Goal: Transaction & Acquisition: Book appointment/travel/reservation

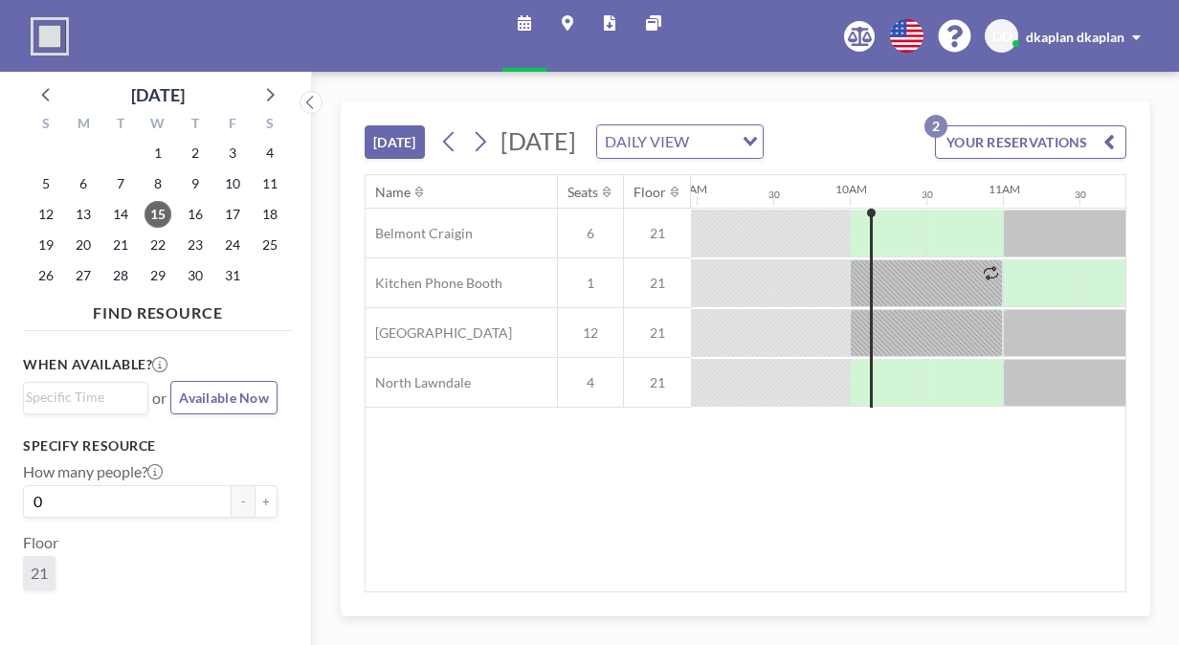
scroll to position [0, 1455]
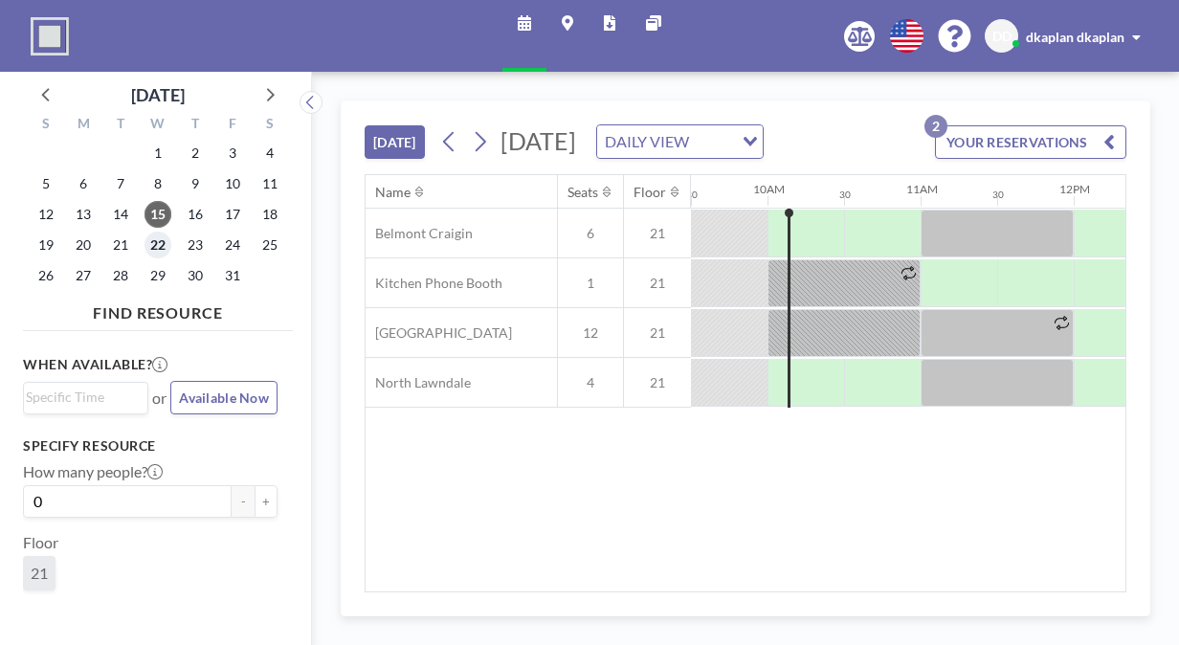
click at [152, 253] on span "22" at bounding box center [157, 245] width 27 height 27
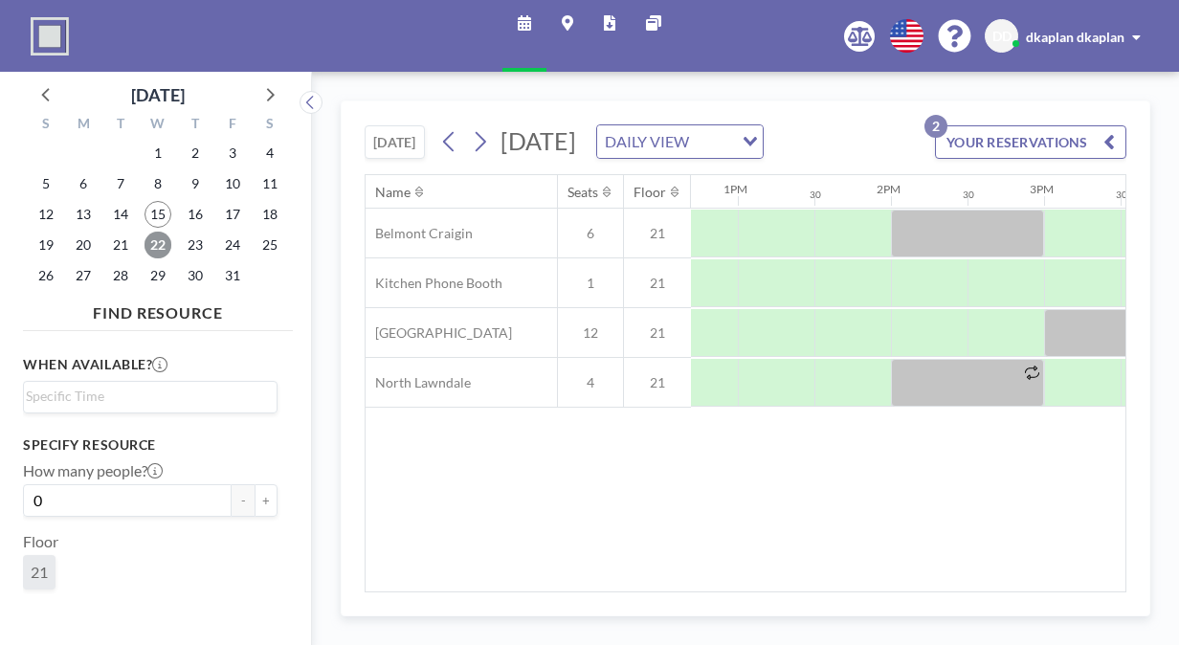
scroll to position [0, 1958]
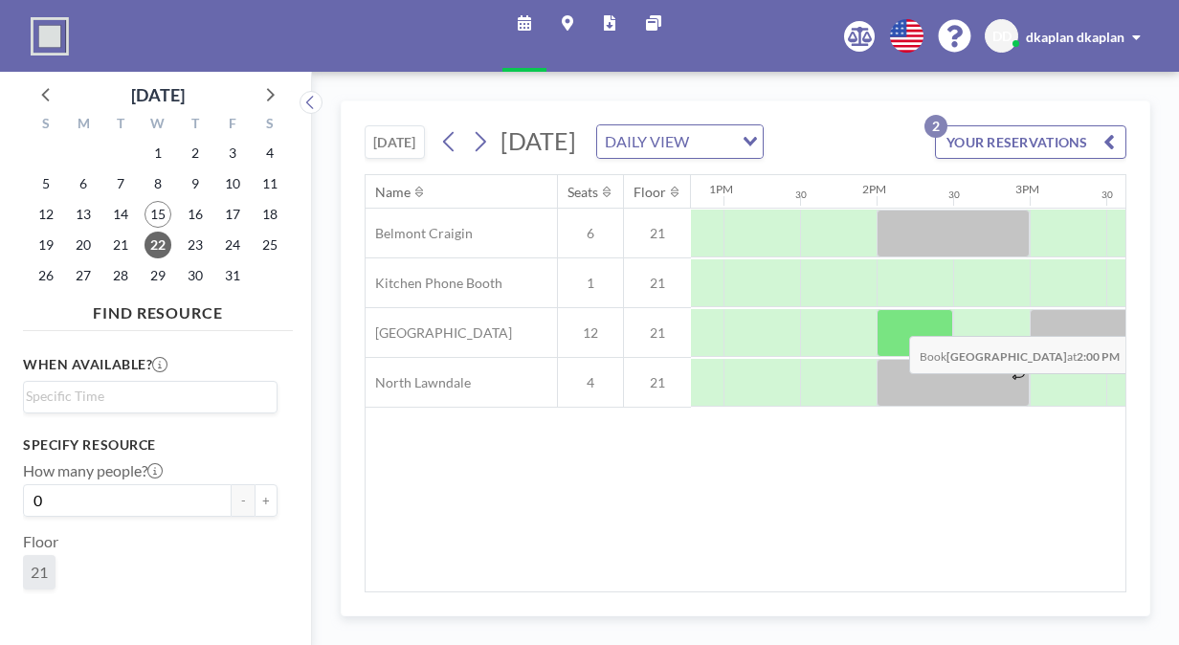
click at [894, 346] on div at bounding box center [915, 333] width 77 height 48
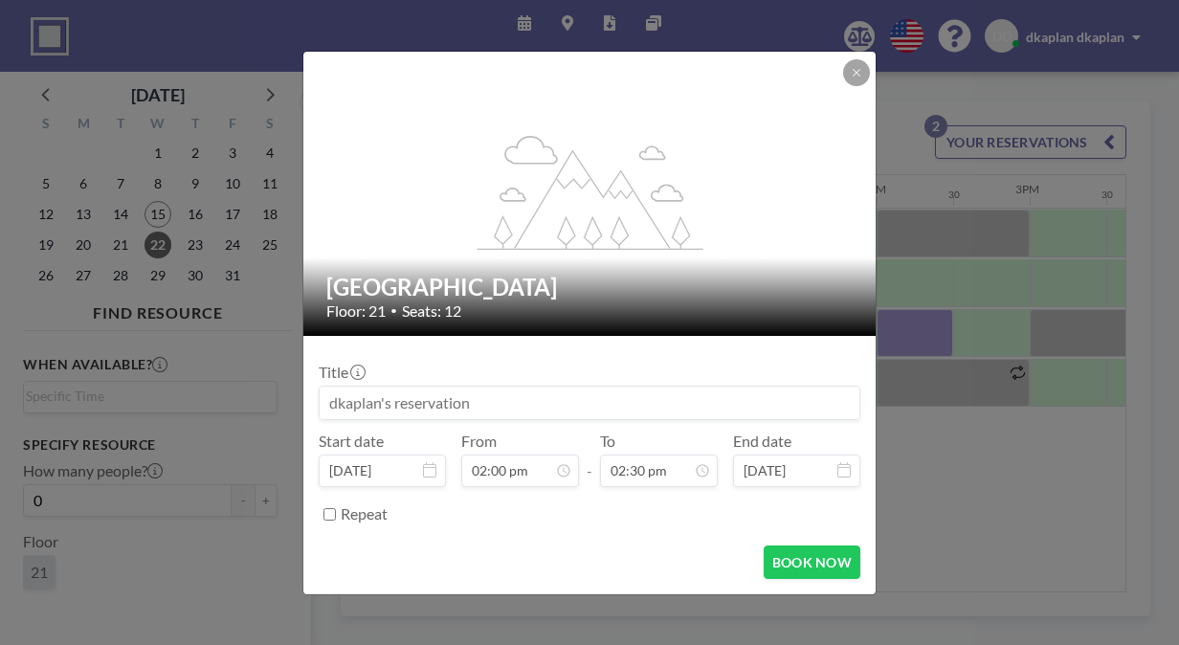
click at [494, 394] on input at bounding box center [590, 403] width 540 height 33
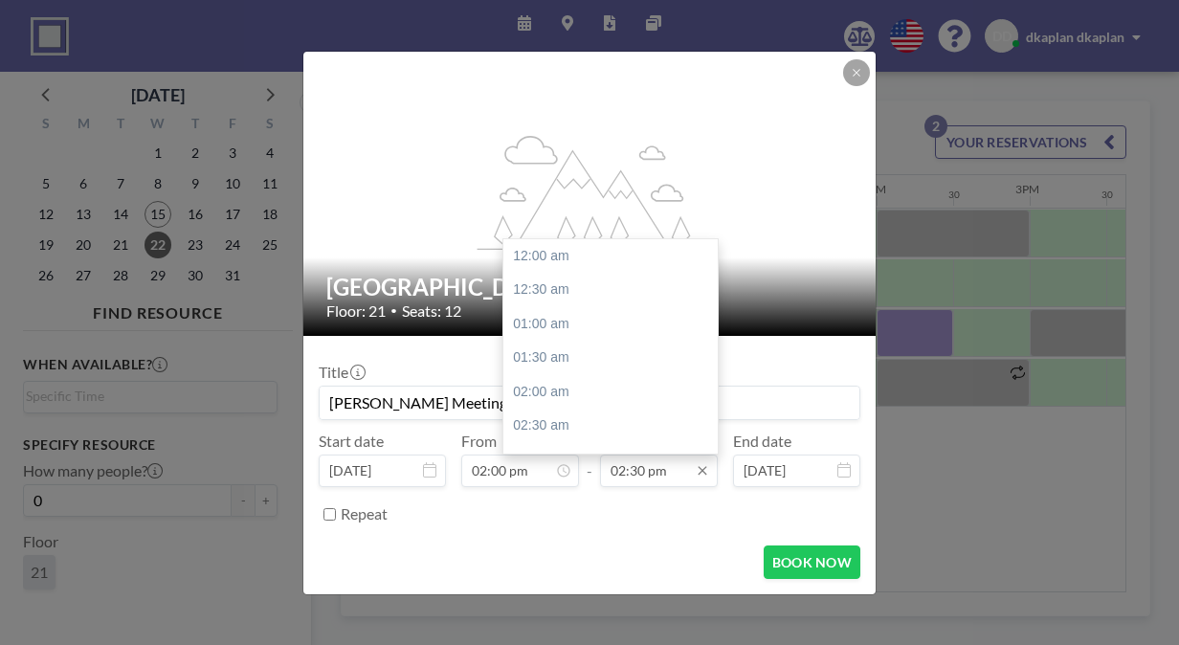
scroll to position [988, 0]
type input "[PERSON_NAME] Meeting"
click at [686, 469] on input "02:30 pm" at bounding box center [659, 471] width 118 height 33
click at [546, 282] on div "03:00 pm" at bounding box center [615, 290] width 224 height 34
type input "03:00 pm"
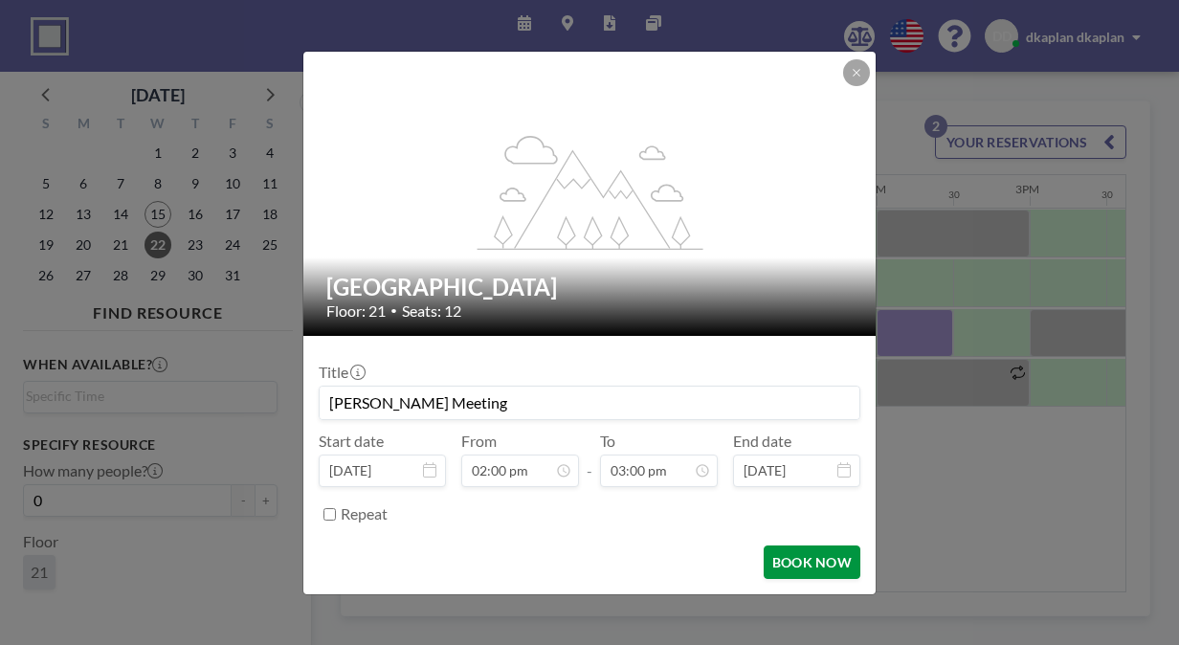
click at [828, 562] on button "BOOK NOW" at bounding box center [812, 561] width 97 height 33
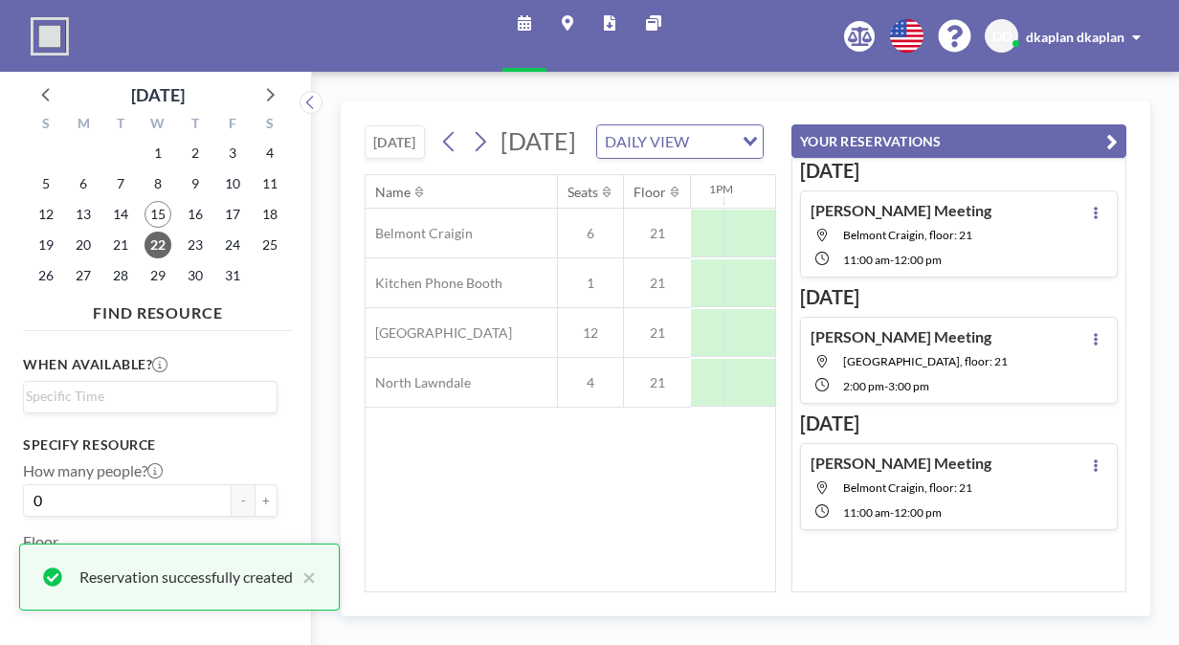
click at [1122, 145] on button "YOUR RESERVATIONS" at bounding box center [958, 140] width 335 height 33
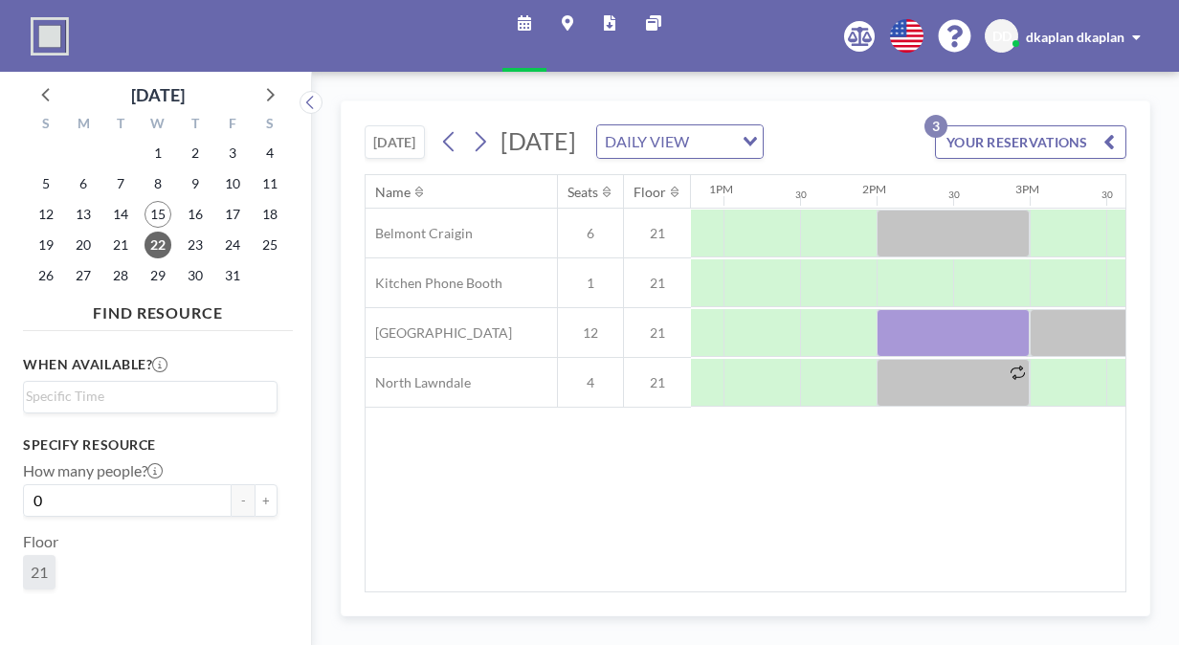
click at [700, 571] on div "Name Seats Floor 12AM 30 1AM 30 2AM 30 3AM 30 4AM 30 5AM 30 6AM 30 7AM 30 8AM 3…" at bounding box center [746, 383] width 760 height 416
